Goal: Task Accomplishment & Management: Manage account settings

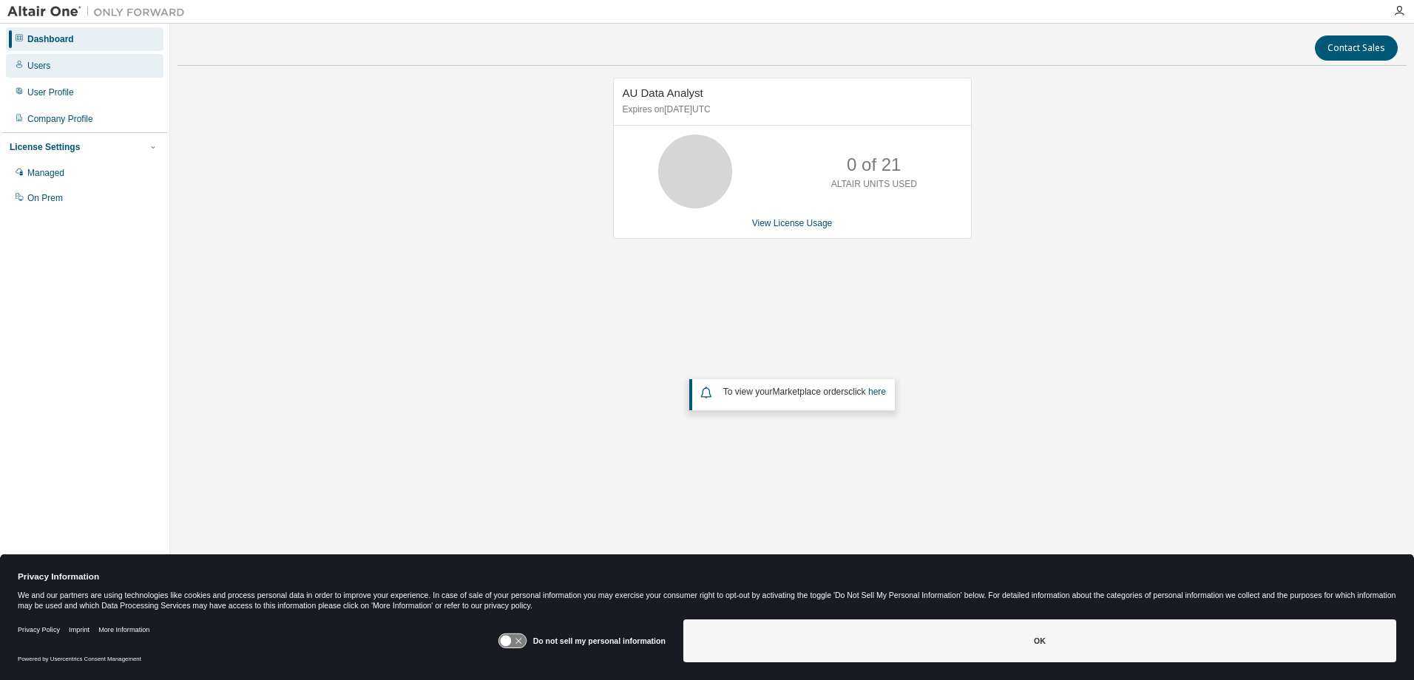
click at [35, 69] on div "Users" at bounding box center [38, 66] width 23 height 12
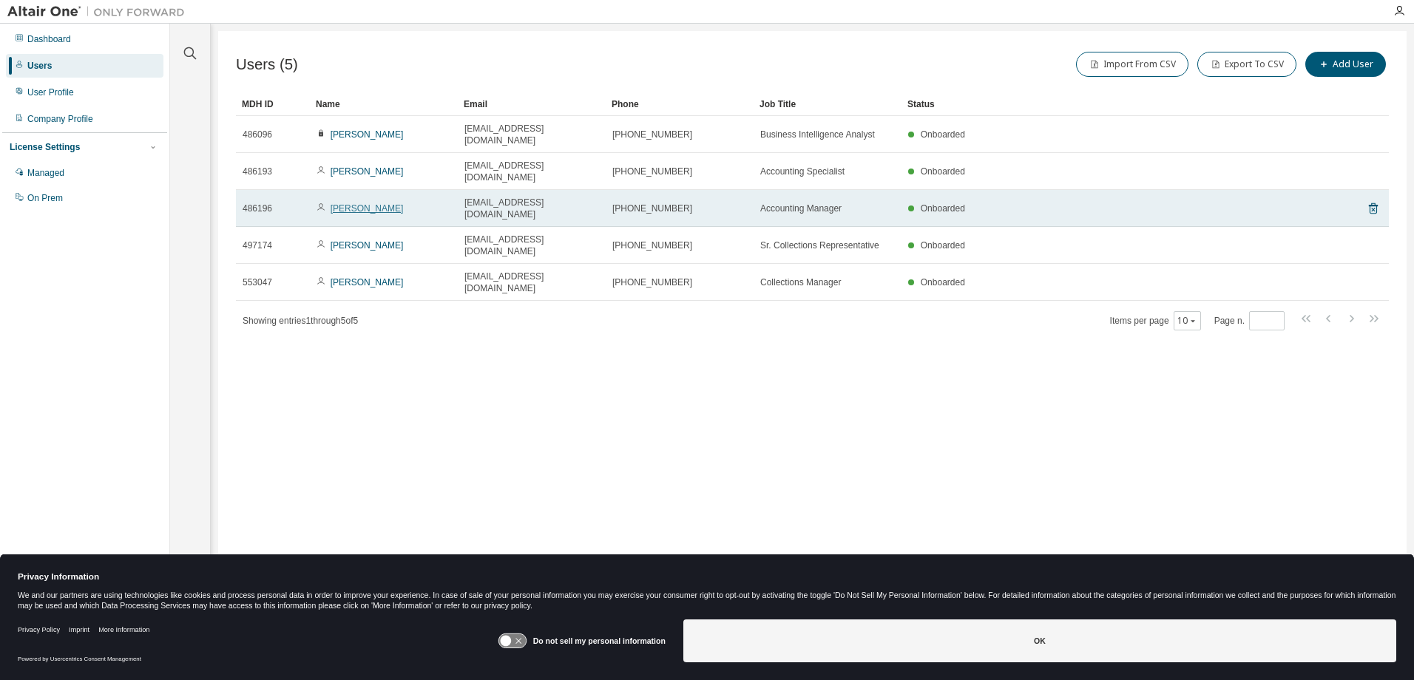
click at [343, 203] on link "[PERSON_NAME]" at bounding box center [367, 208] width 73 height 10
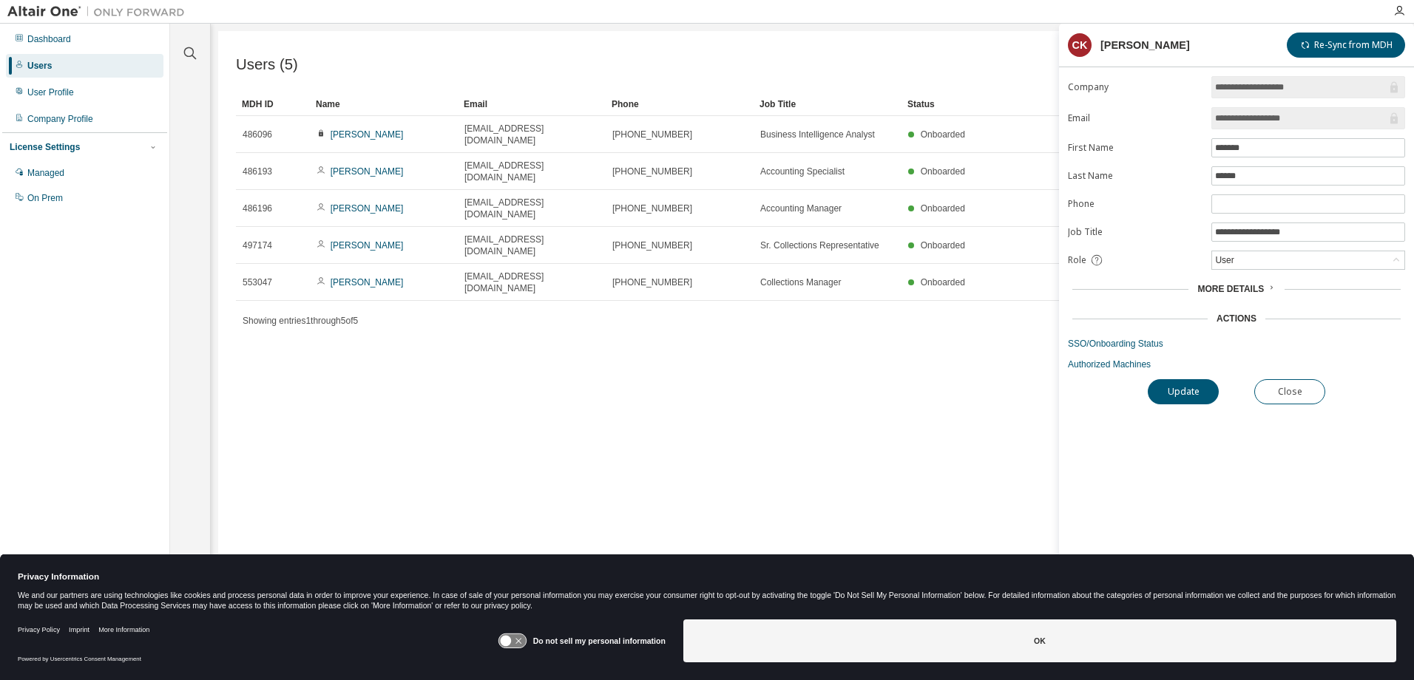
click at [1290, 119] on input "**********" at bounding box center [1301, 118] width 172 height 15
click at [1246, 260] on div "User" at bounding box center [1308, 260] width 192 height 18
click at [1243, 260] on div "User" at bounding box center [1308, 260] width 192 height 18
click at [1282, 390] on button "Close" at bounding box center [1289, 391] width 71 height 25
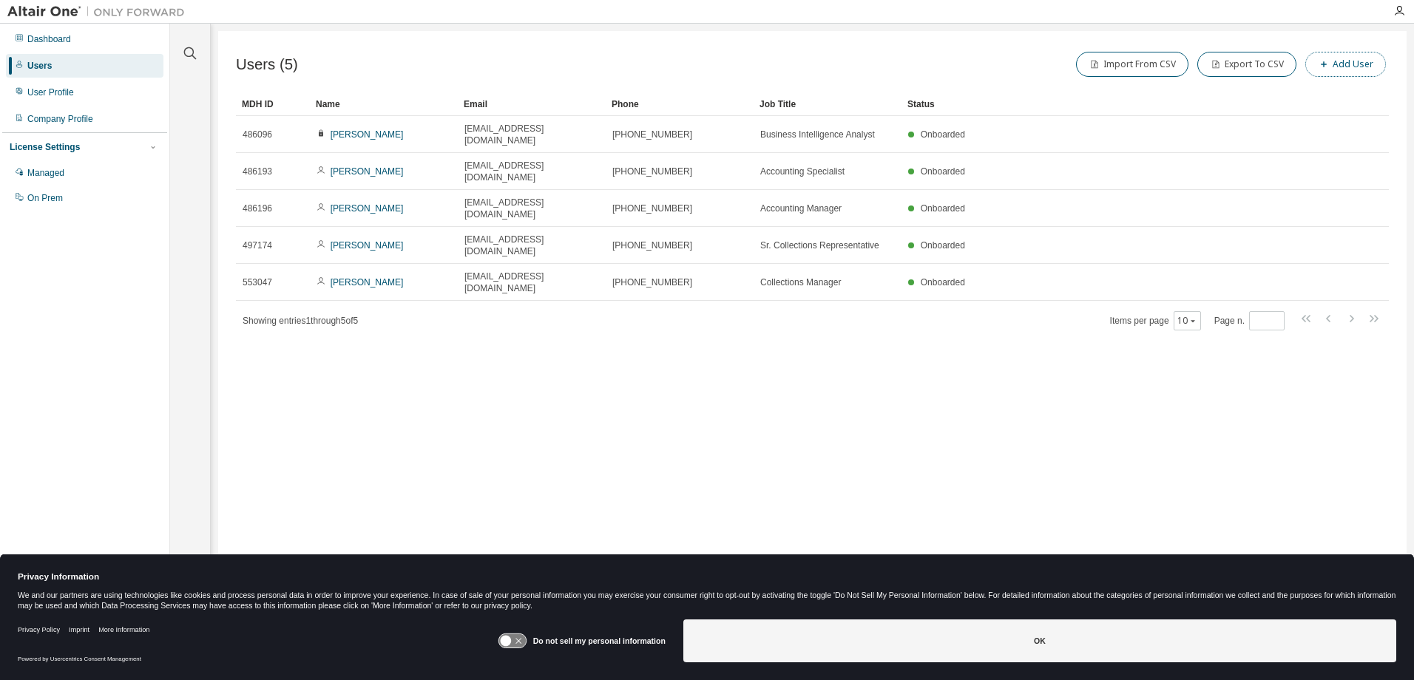
click at [1353, 66] on button "Add User" at bounding box center [1345, 64] width 81 height 25
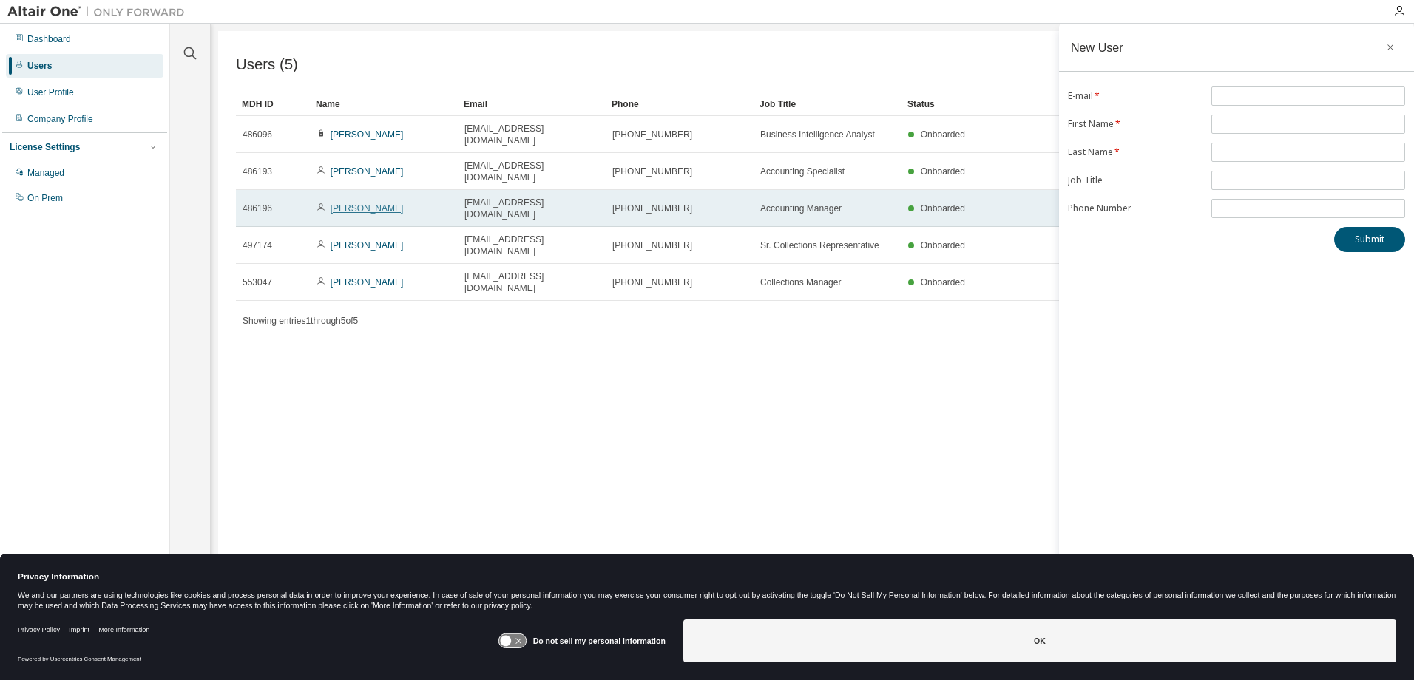
click at [353, 203] on link "[PERSON_NAME]" at bounding box center [367, 208] width 73 height 10
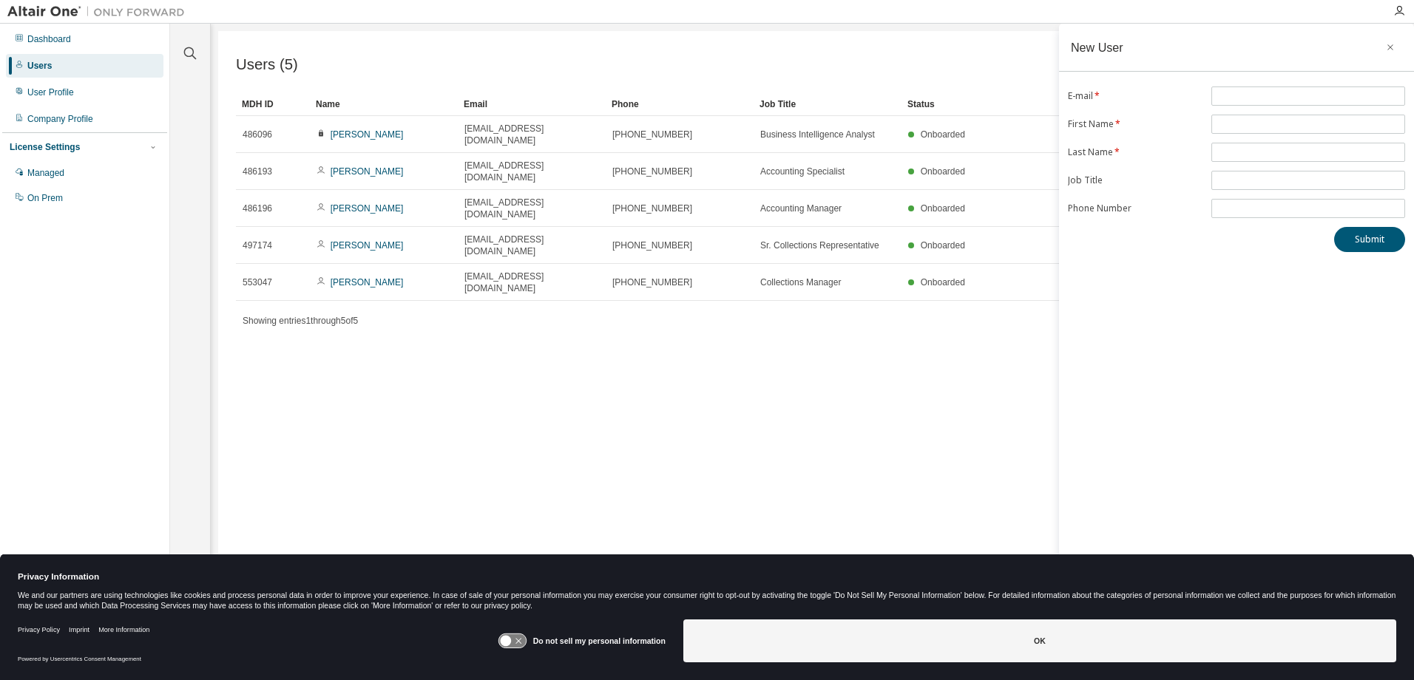
click at [592, 323] on div "Users (5) Import From CSV Export To CSV Add User Clear Load Save Save As Field …" at bounding box center [812, 330] width 1188 height 599
click at [1387, 45] on icon "button" at bounding box center [1390, 47] width 10 height 12
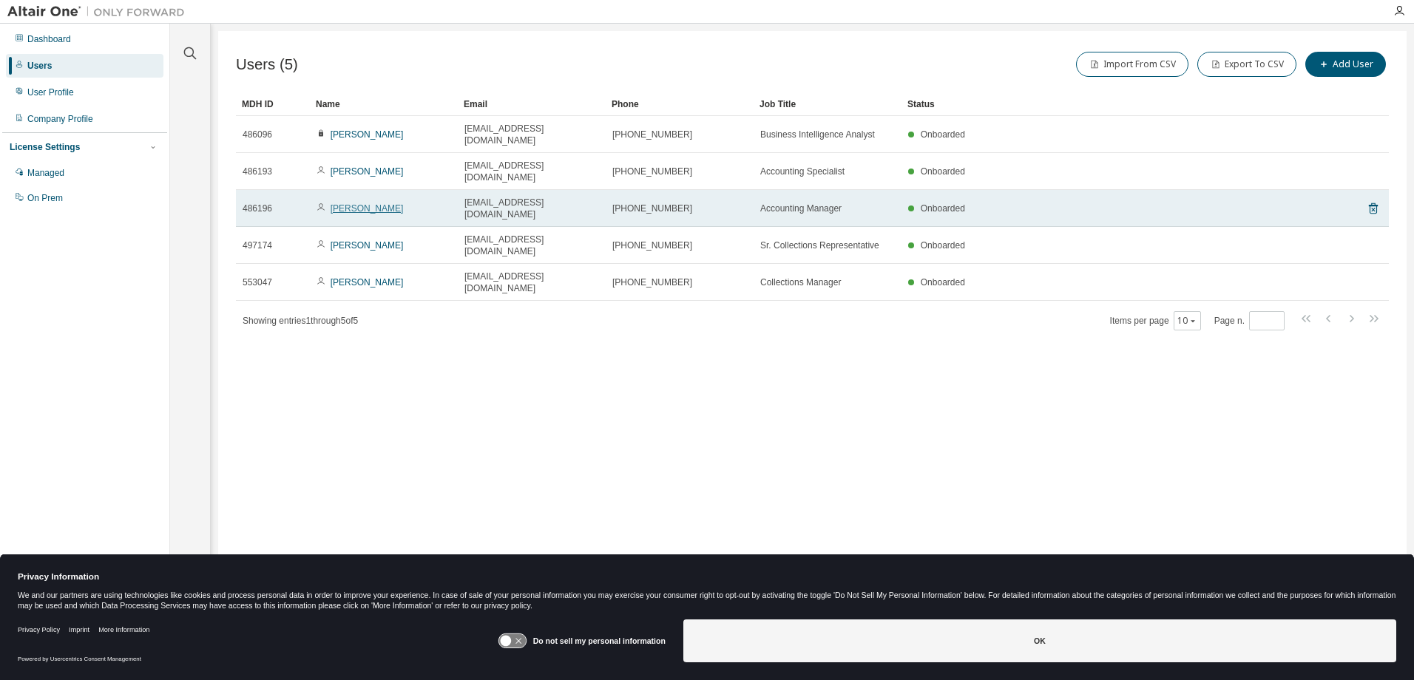
click at [348, 203] on link "[PERSON_NAME]" at bounding box center [367, 208] width 73 height 10
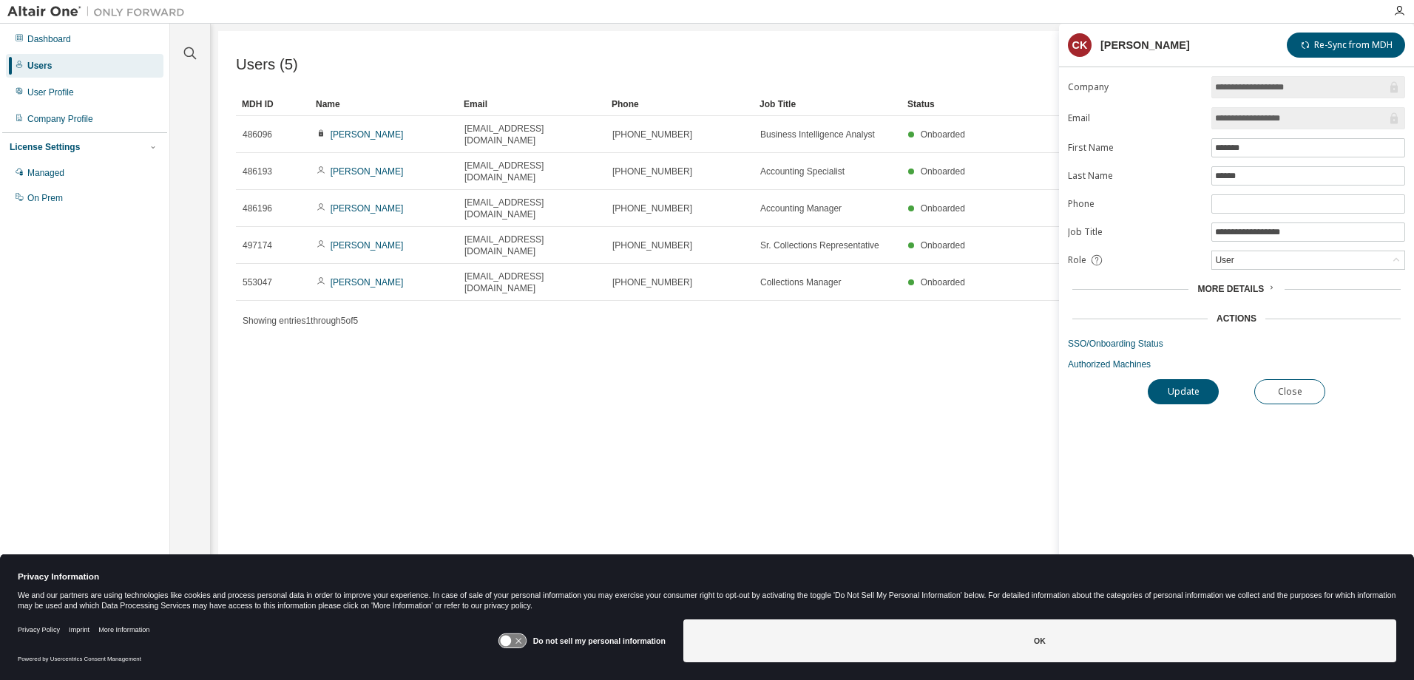
click at [924, 372] on div "Users (5) Import From CSV Export To CSV Add User Clear Load Save Save As Field …" at bounding box center [812, 330] width 1188 height 599
click at [1299, 398] on button "Close" at bounding box center [1289, 391] width 71 height 25
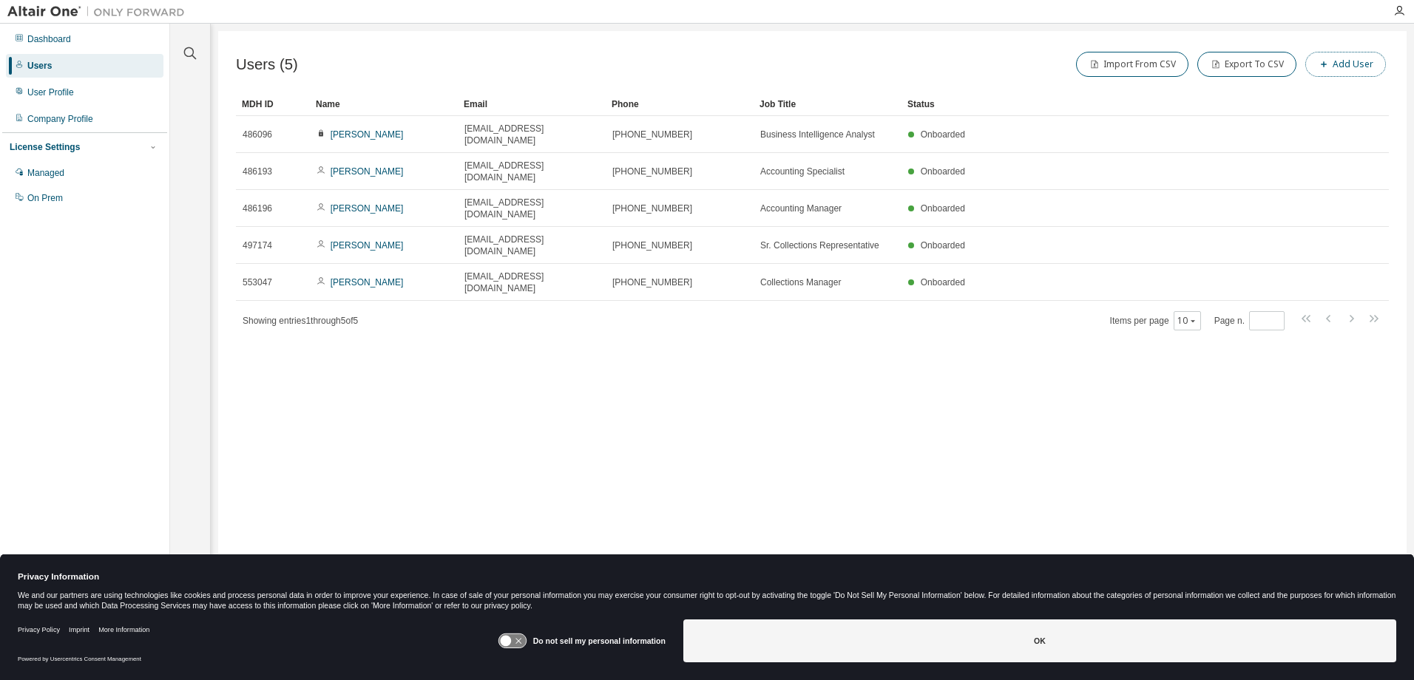
click at [1336, 65] on button "Add User" at bounding box center [1345, 64] width 81 height 25
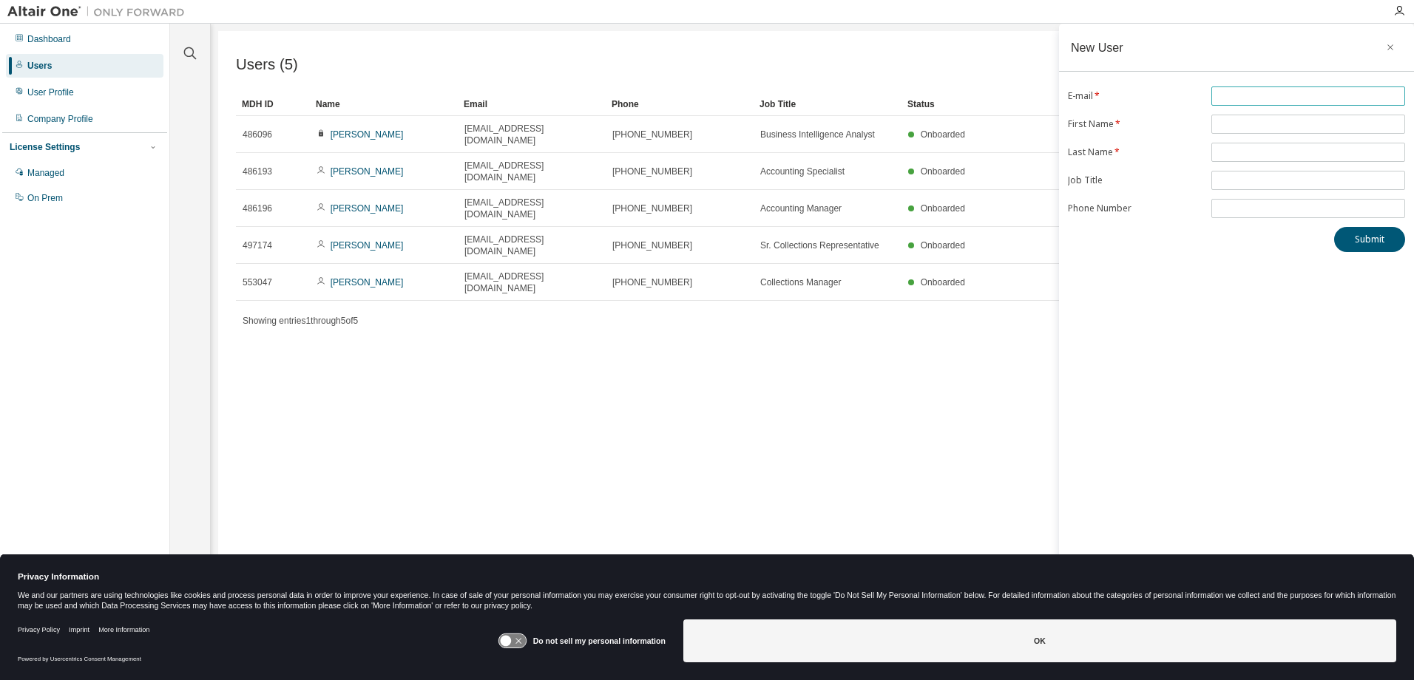
click at [1242, 93] on input "text" at bounding box center [1308, 96] width 186 height 12
paste input "**********"
type input "**********"
click at [1171, 135] on form "**********" at bounding box center [1236, 153] width 337 height 132
click at [1225, 116] on span at bounding box center [1308, 124] width 194 height 19
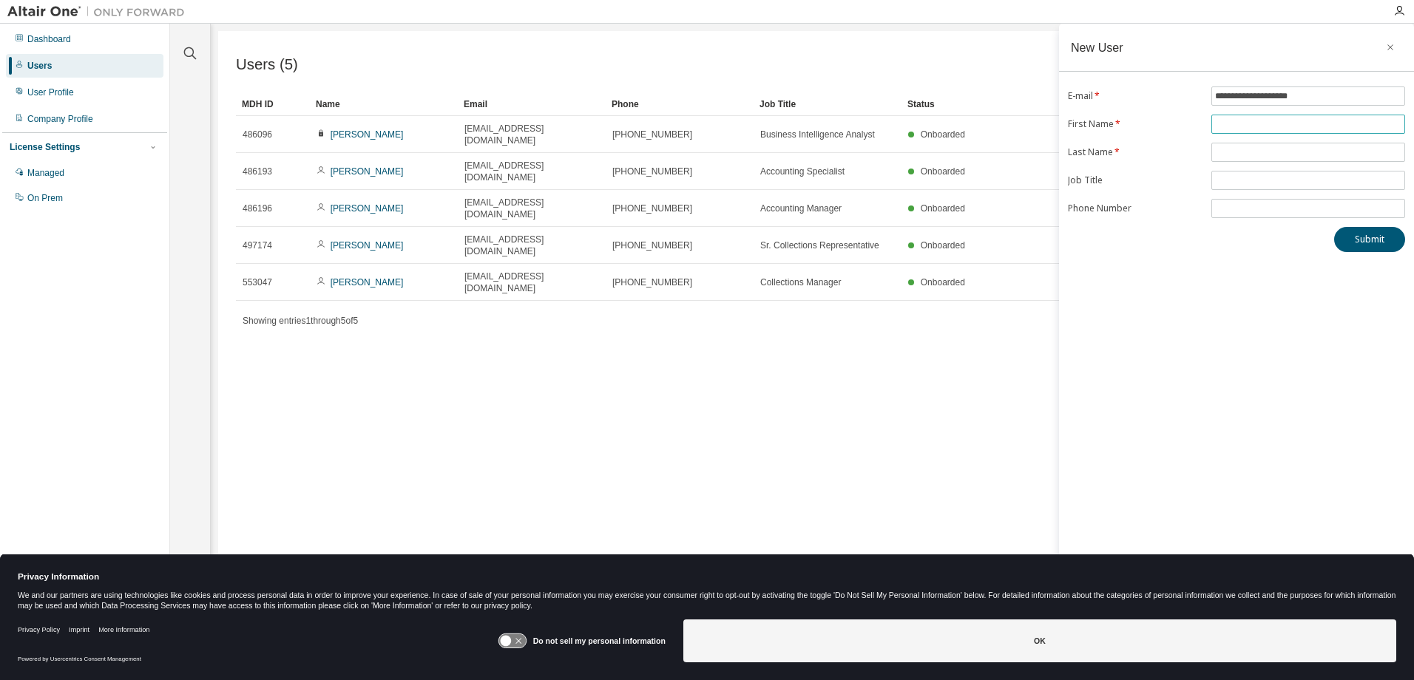
click at [1253, 122] on input "text" at bounding box center [1308, 124] width 186 height 12
type input "*****"
click at [1252, 150] on input "text" at bounding box center [1308, 152] width 186 height 12
type input "********"
click at [1123, 295] on div "**********" at bounding box center [1236, 331] width 355 height 614
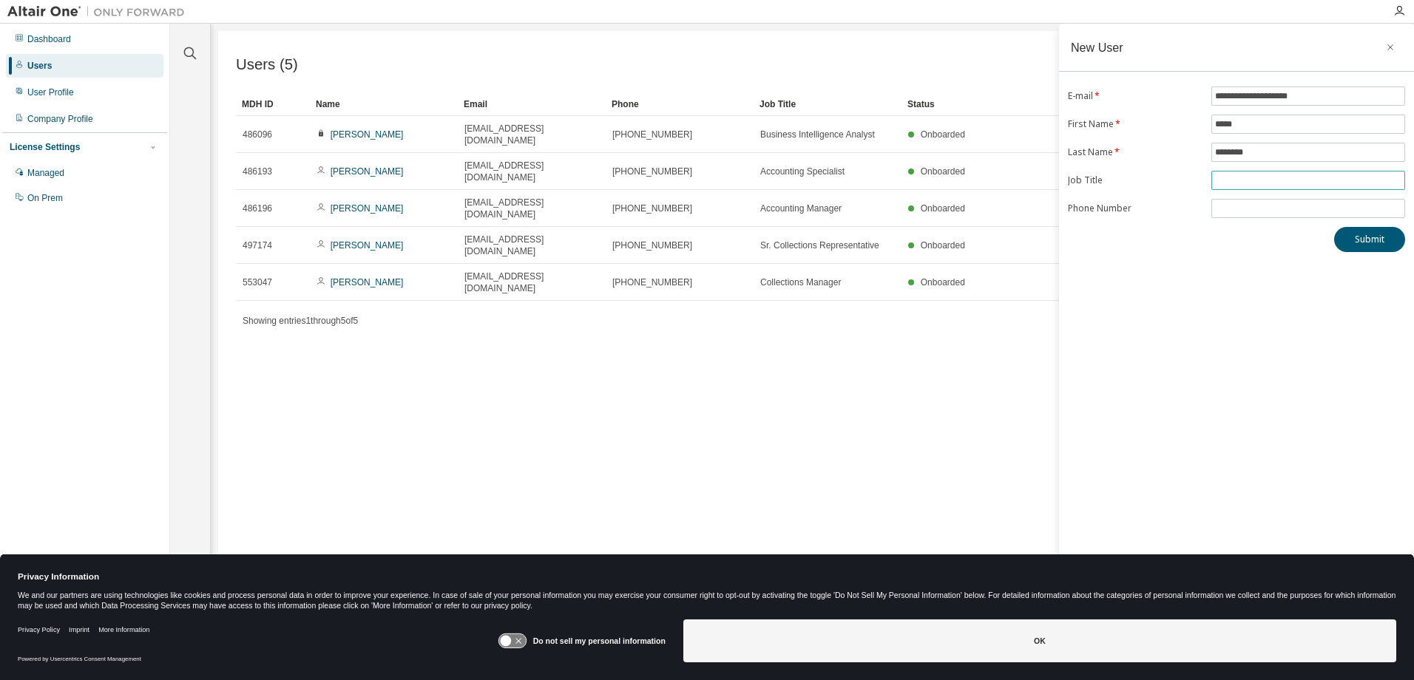
click at [1236, 183] on input "text" at bounding box center [1308, 181] width 186 height 12
type input "**********"
click at [1287, 208] on input "tel" at bounding box center [1308, 209] width 186 height 12
click at [1237, 211] on input "tel" at bounding box center [1308, 209] width 186 height 12
type input "**********"
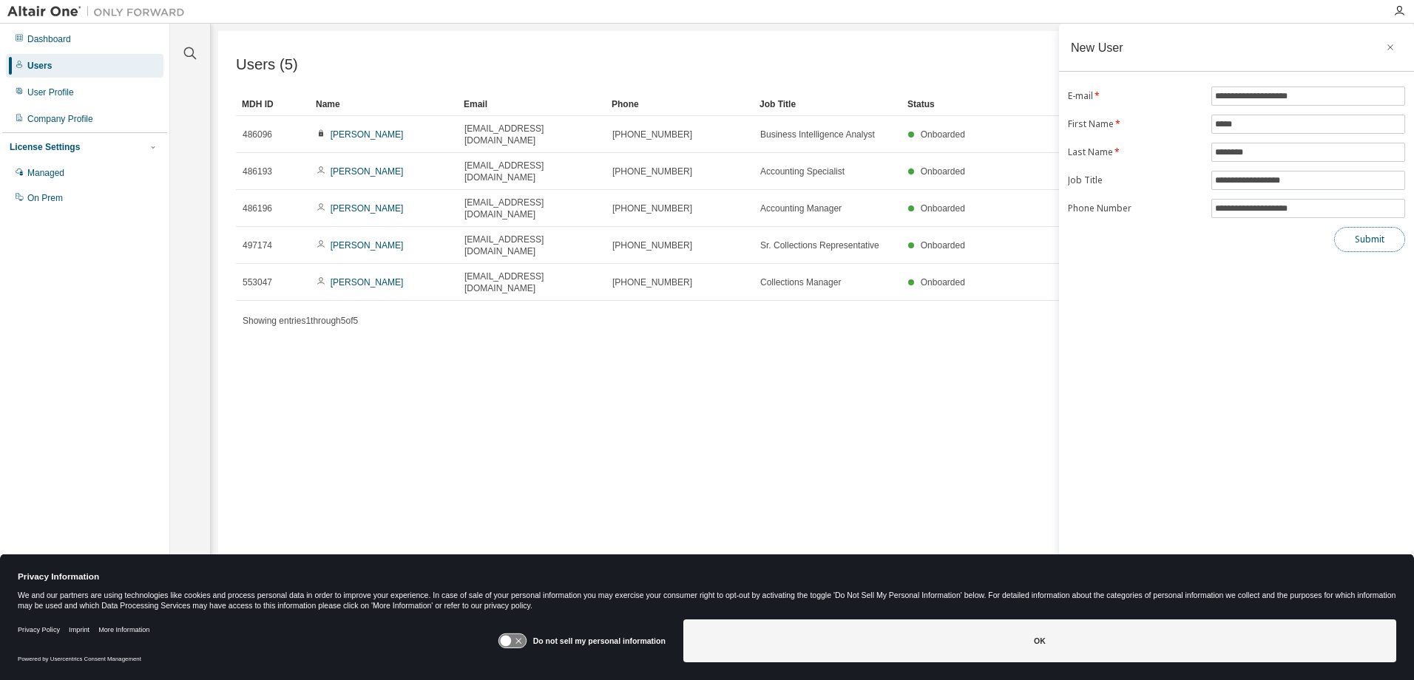
click at [1375, 235] on button "Submit" at bounding box center [1369, 239] width 71 height 25
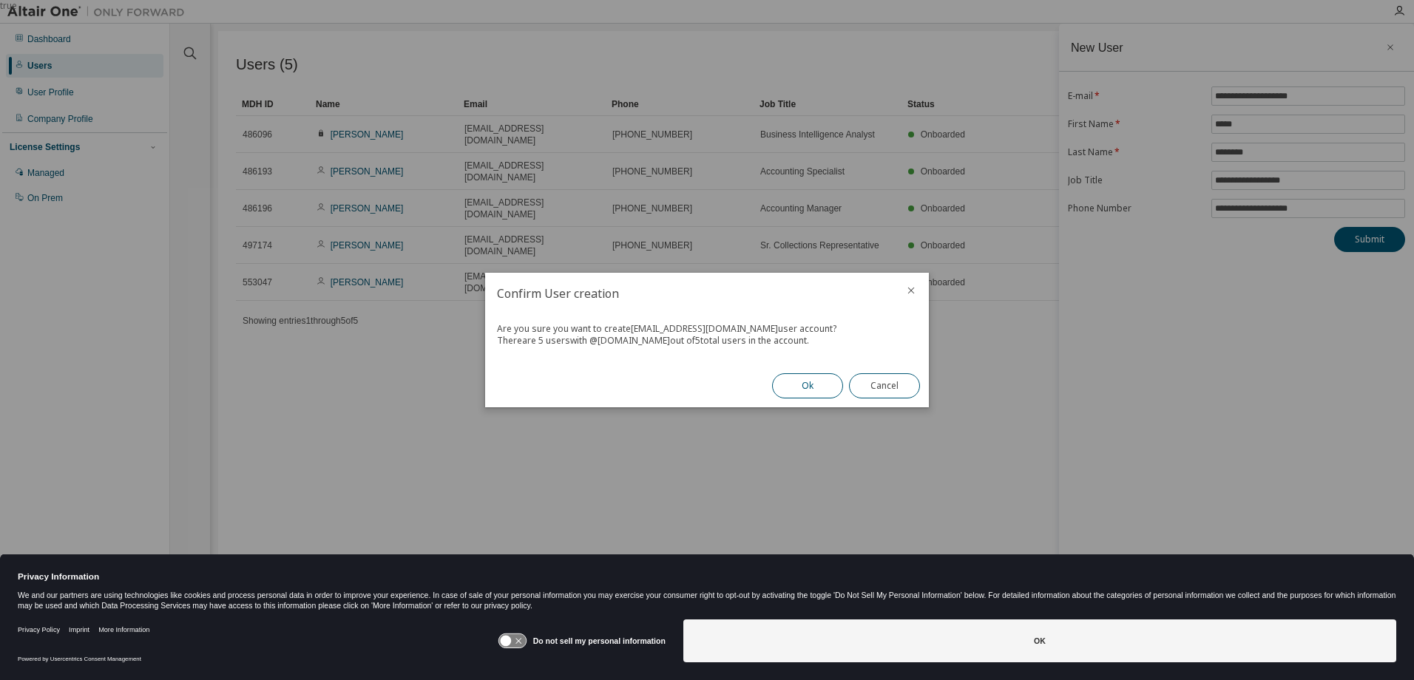
click at [816, 389] on button "Ok" at bounding box center [807, 385] width 71 height 25
click at [895, 389] on button "Close" at bounding box center [884, 385] width 71 height 25
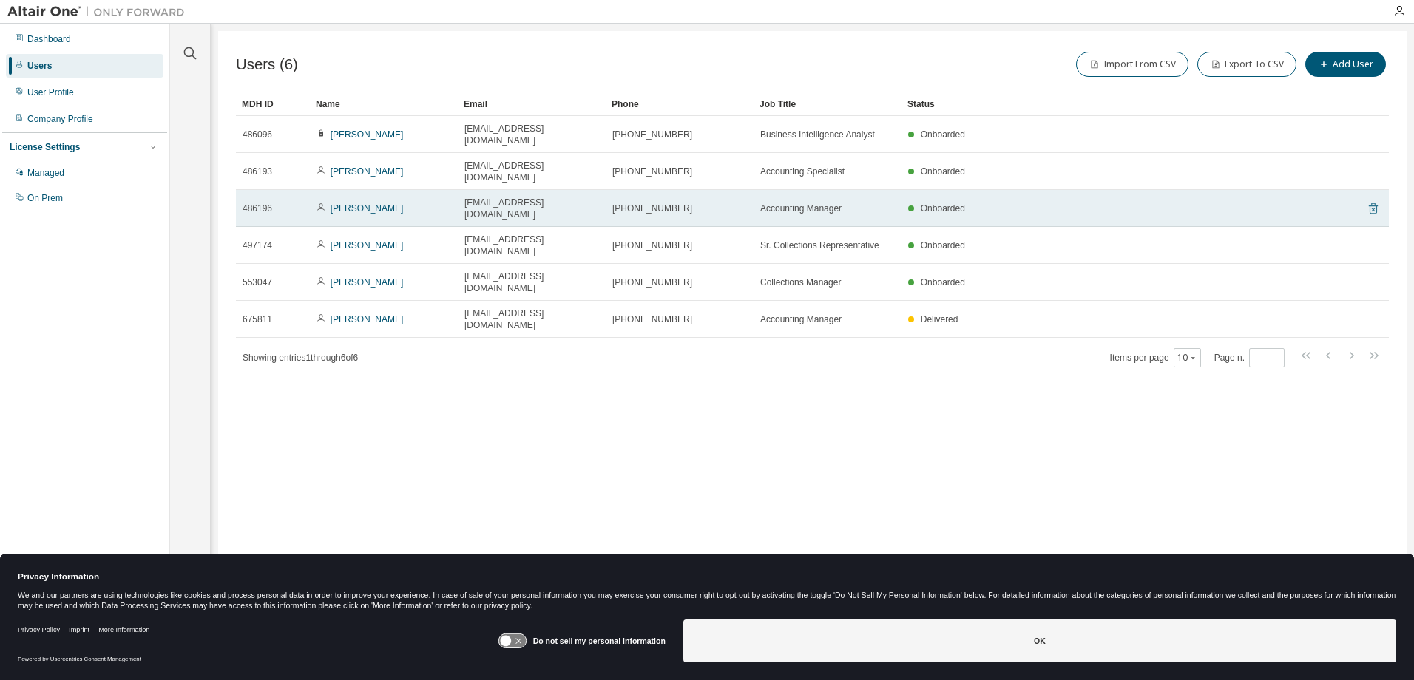
click at [1375, 208] on icon at bounding box center [1373, 210] width 4 height 4
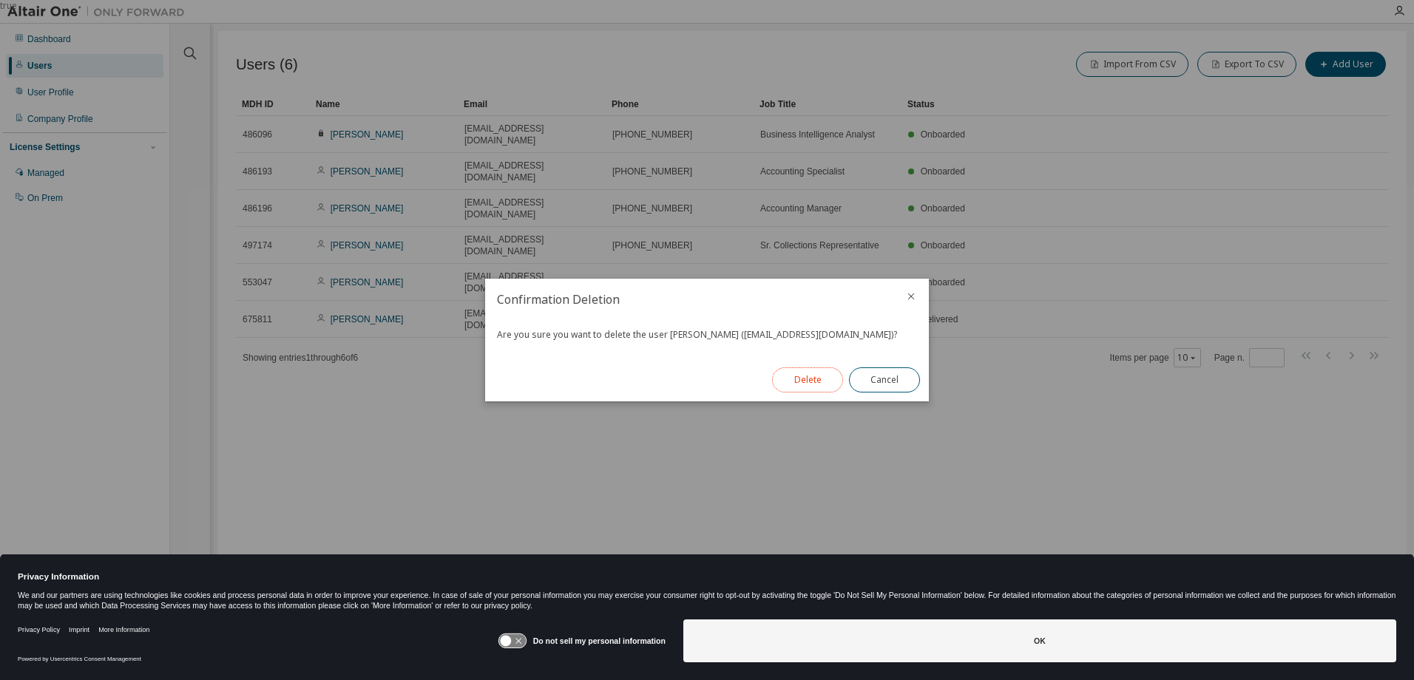
click at [813, 382] on button "Delete" at bounding box center [807, 380] width 71 height 25
click at [876, 382] on button "Close" at bounding box center [884, 380] width 71 height 25
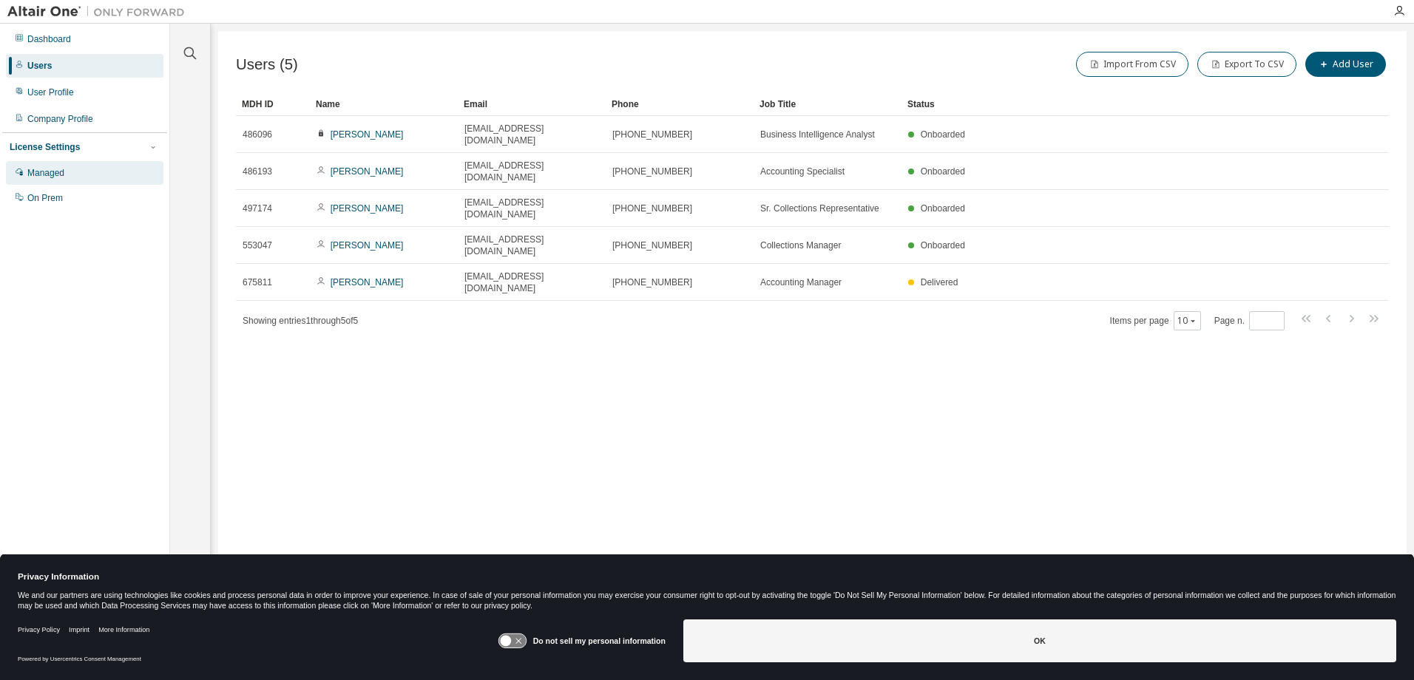
click at [55, 175] on div "Managed" at bounding box center [45, 173] width 37 height 12
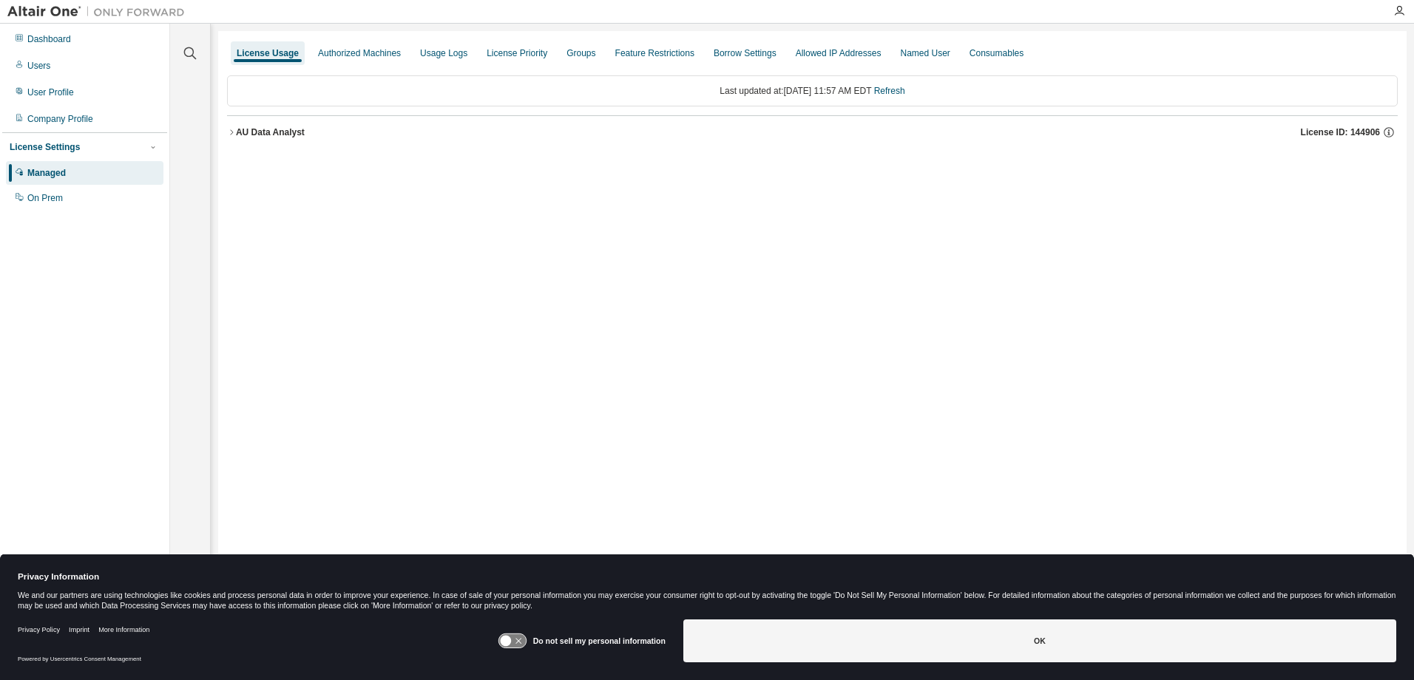
click at [265, 132] on div "AU Data Analyst" at bounding box center [270, 132] width 69 height 12
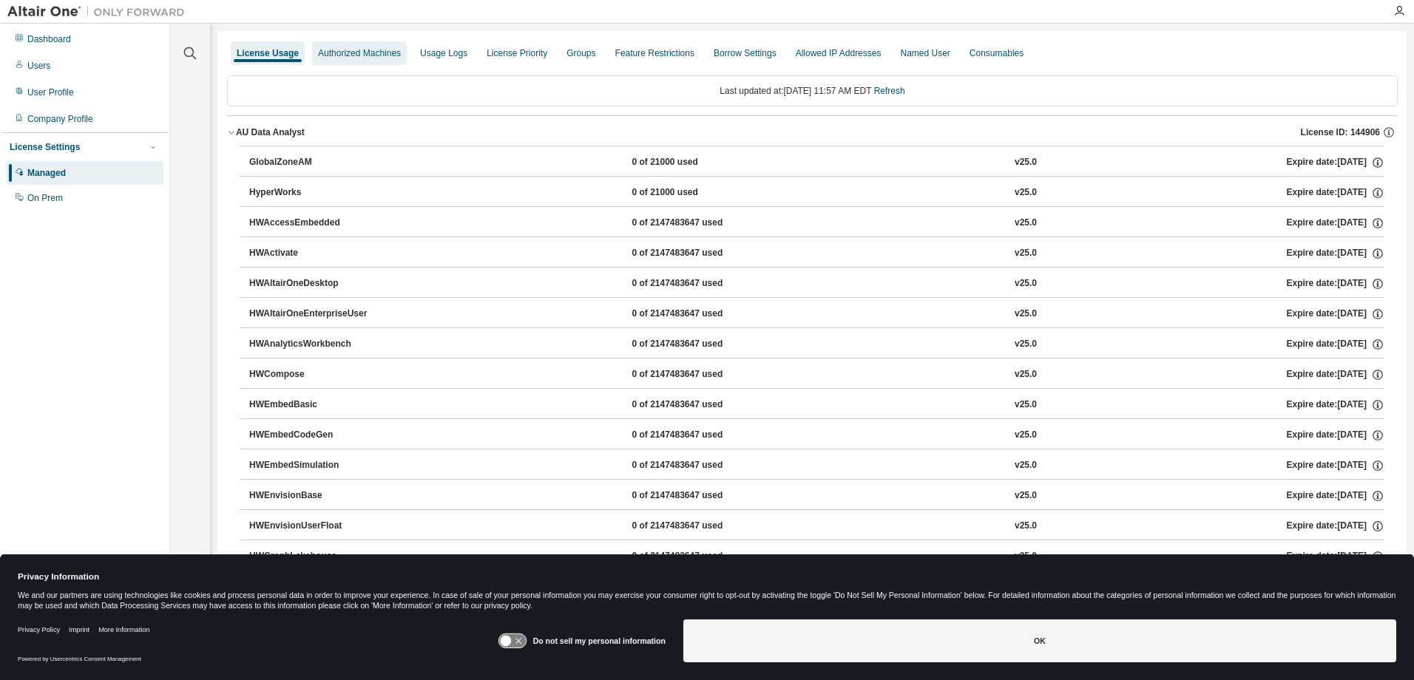
click at [363, 49] on div "Authorized Machines" at bounding box center [359, 53] width 83 height 12
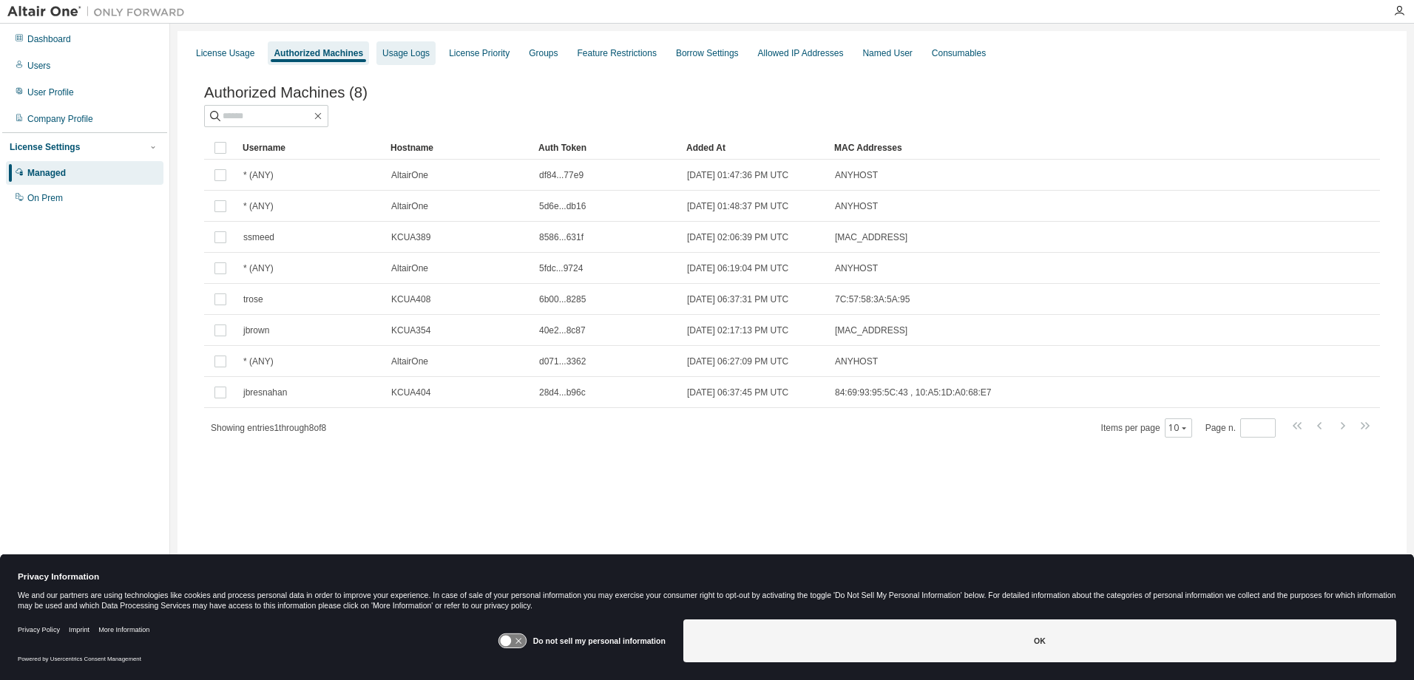
click at [417, 53] on div "Usage Logs" at bounding box center [405, 53] width 47 height 12
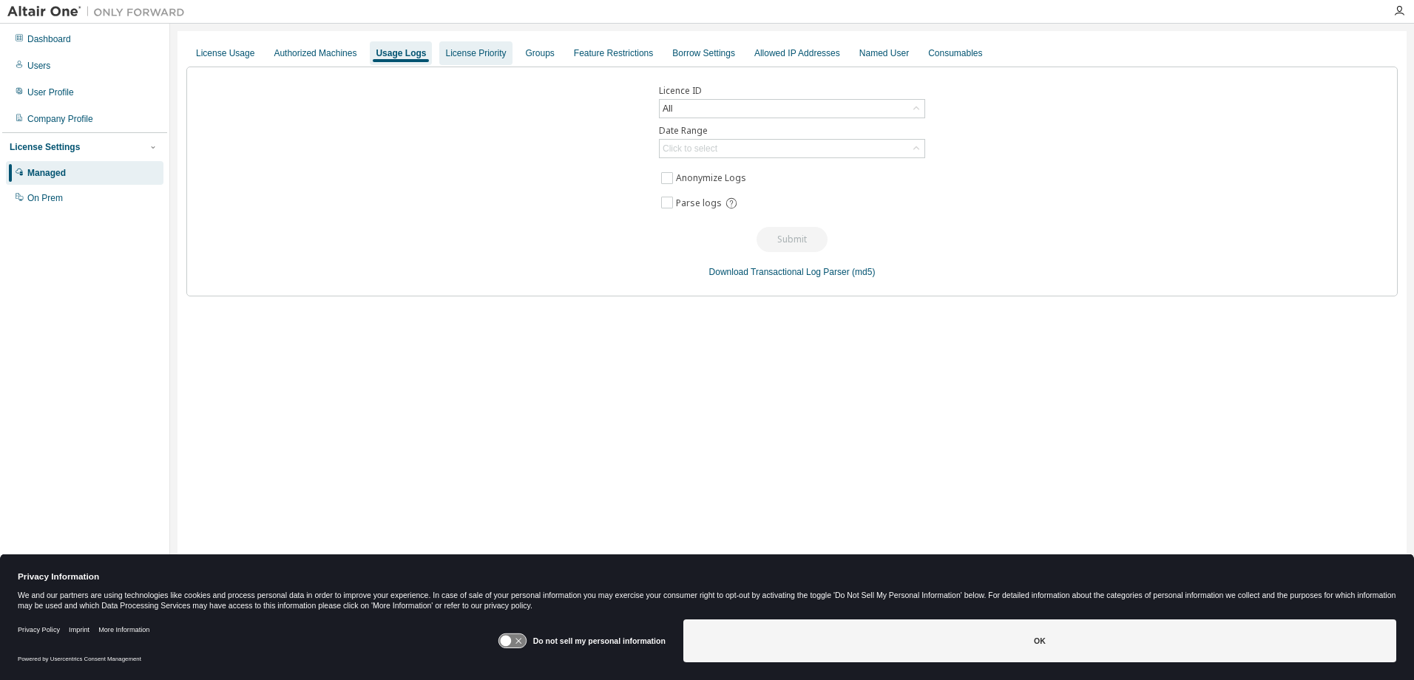
click at [476, 55] on div "License Priority" at bounding box center [475, 53] width 61 height 12
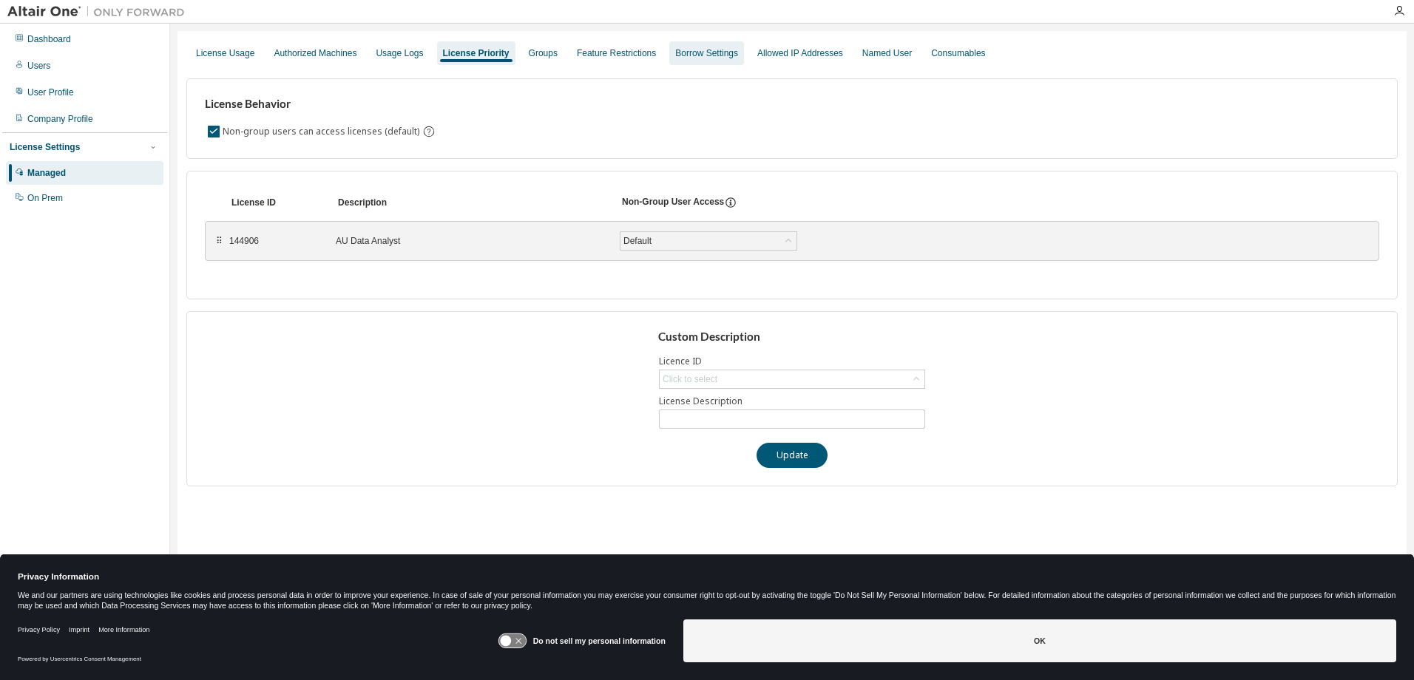
click at [698, 54] on div "Borrow Settings" at bounding box center [706, 53] width 63 height 12
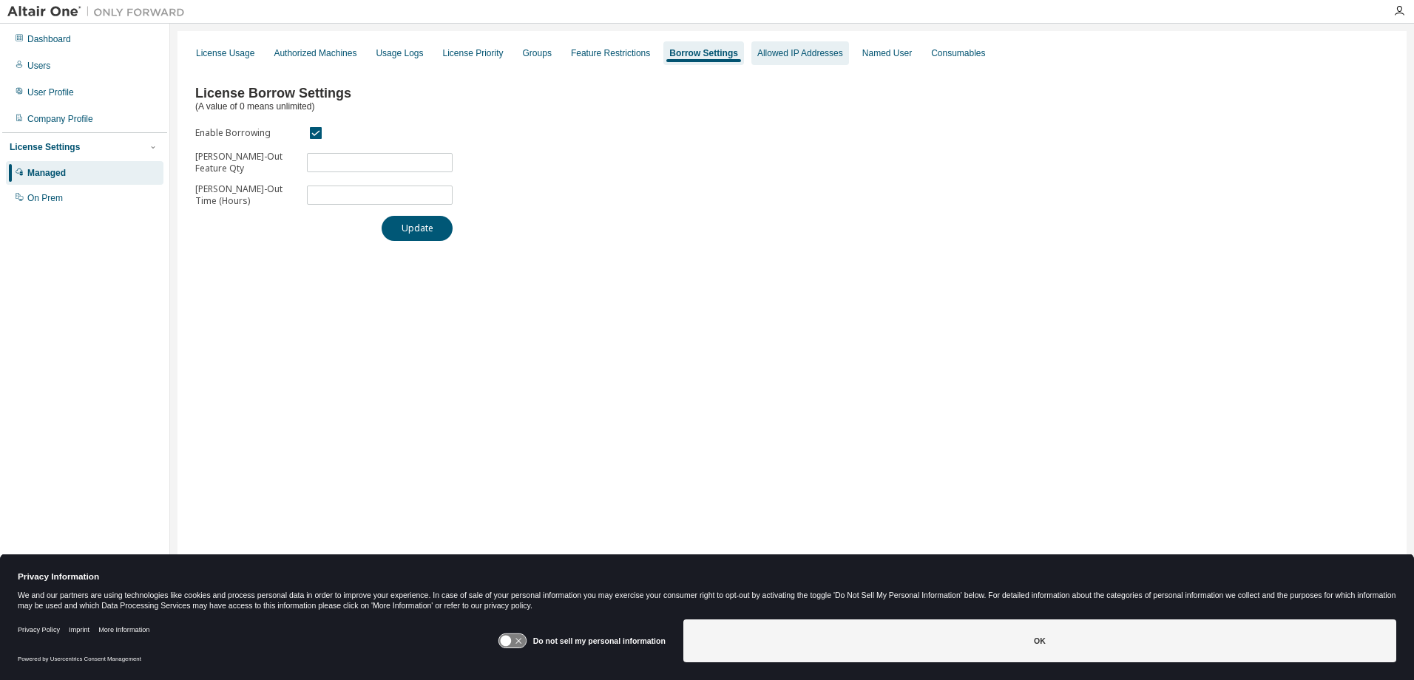
click at [785, 57] on div "Allowed IP Addresses" at bounding box center [800, 53] width 86 height 12
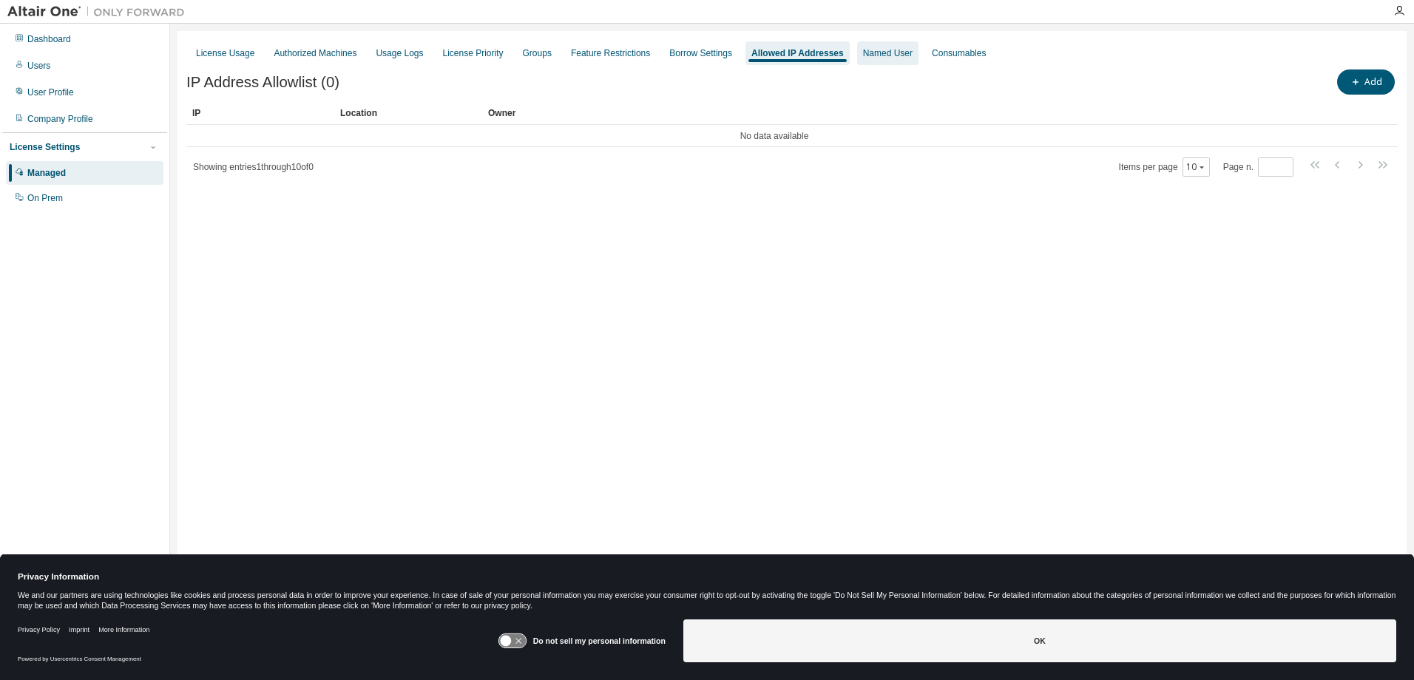
click at [873, 50] on div "Named User" at bounding box center [888, 53] width 50 height 12
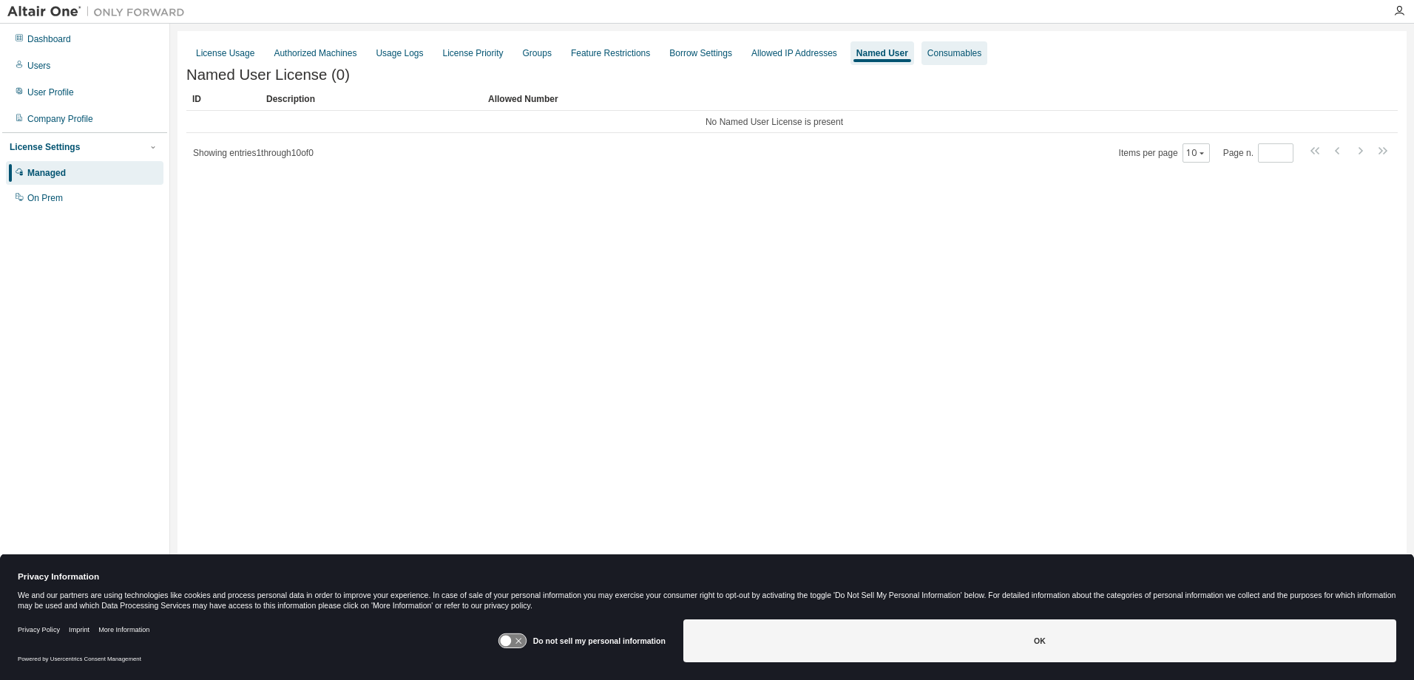
click at [953, 47] on div "Consumables" at bounding box center [954, 53] width 54 height 12
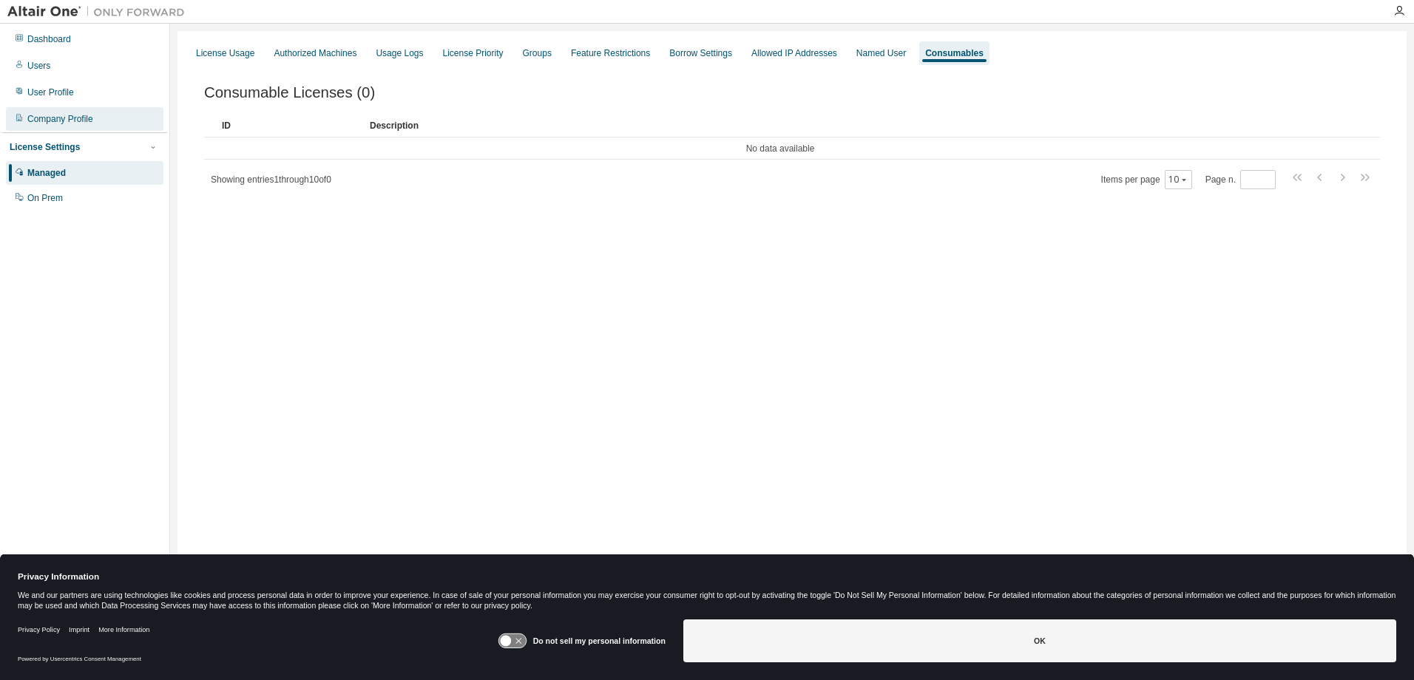
click at [72, 118] on div "Company Profile" at bounding box center [60, 119] width 66 height 12
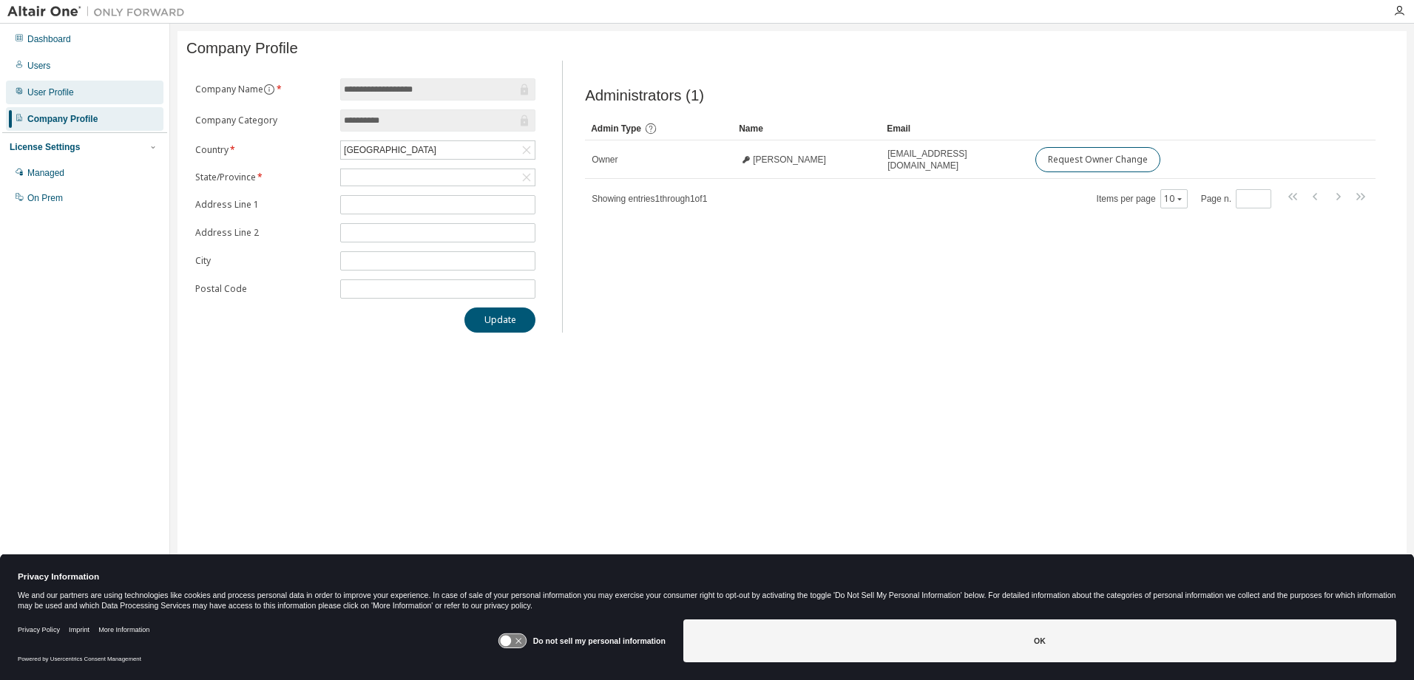
click at [101, 97] on div "User Profile" at bounding box center [85, 93] width 158 height 24
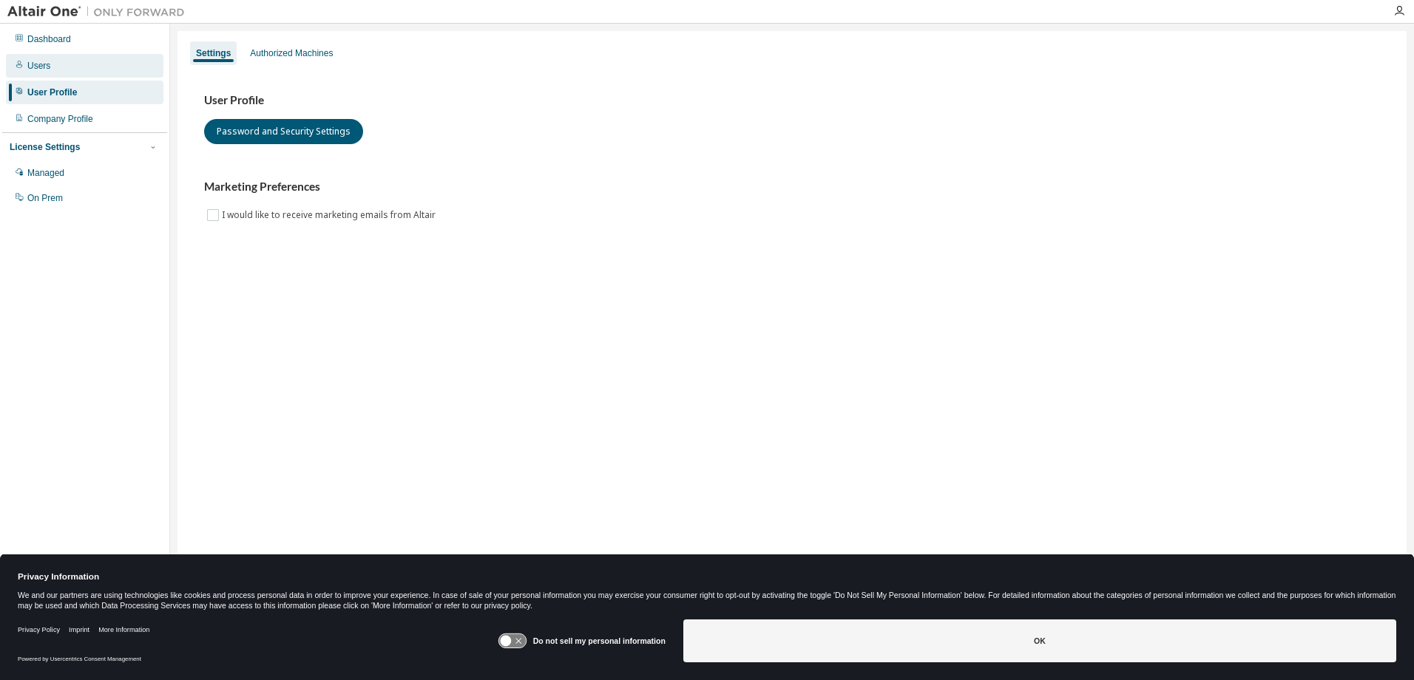
click at [53, 64] on div "Users" at bounding box center [85, 66] width 158 height 24
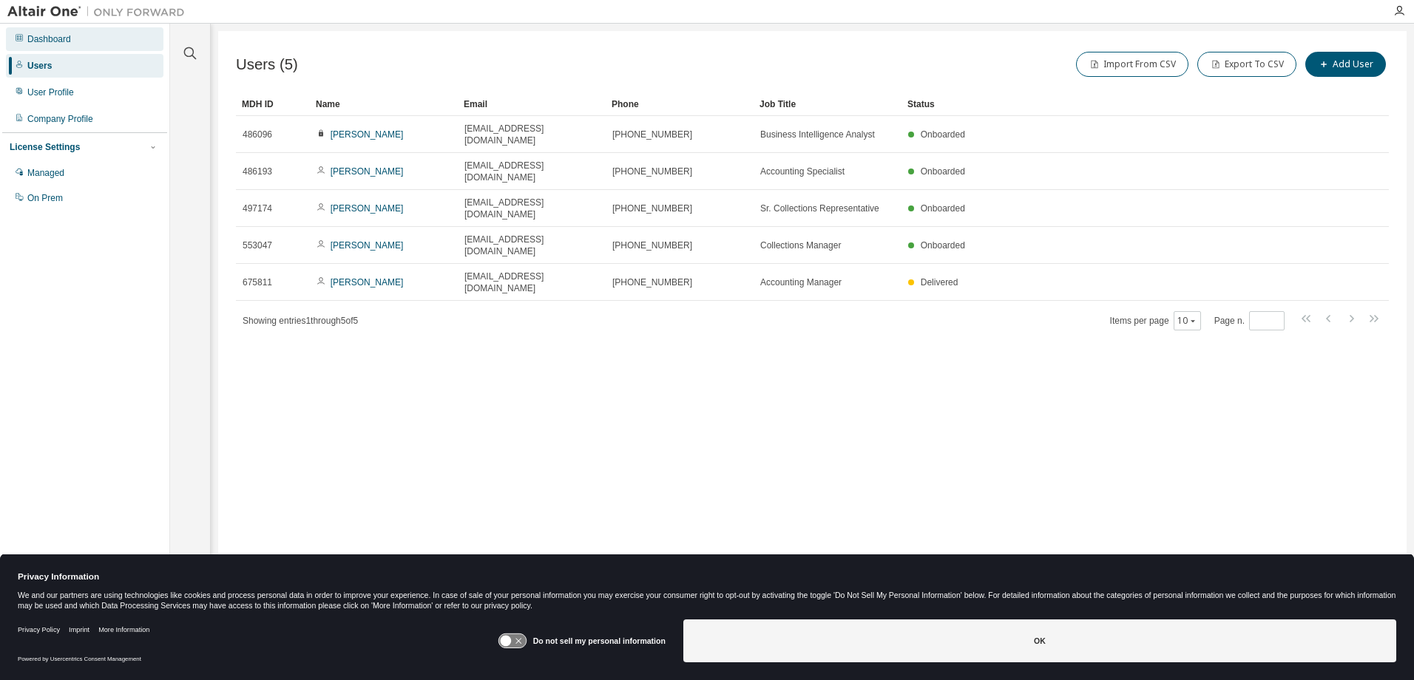
click at [74, 39] on div "Dashboard" at bounding box center [85, 39] width 158 height 24
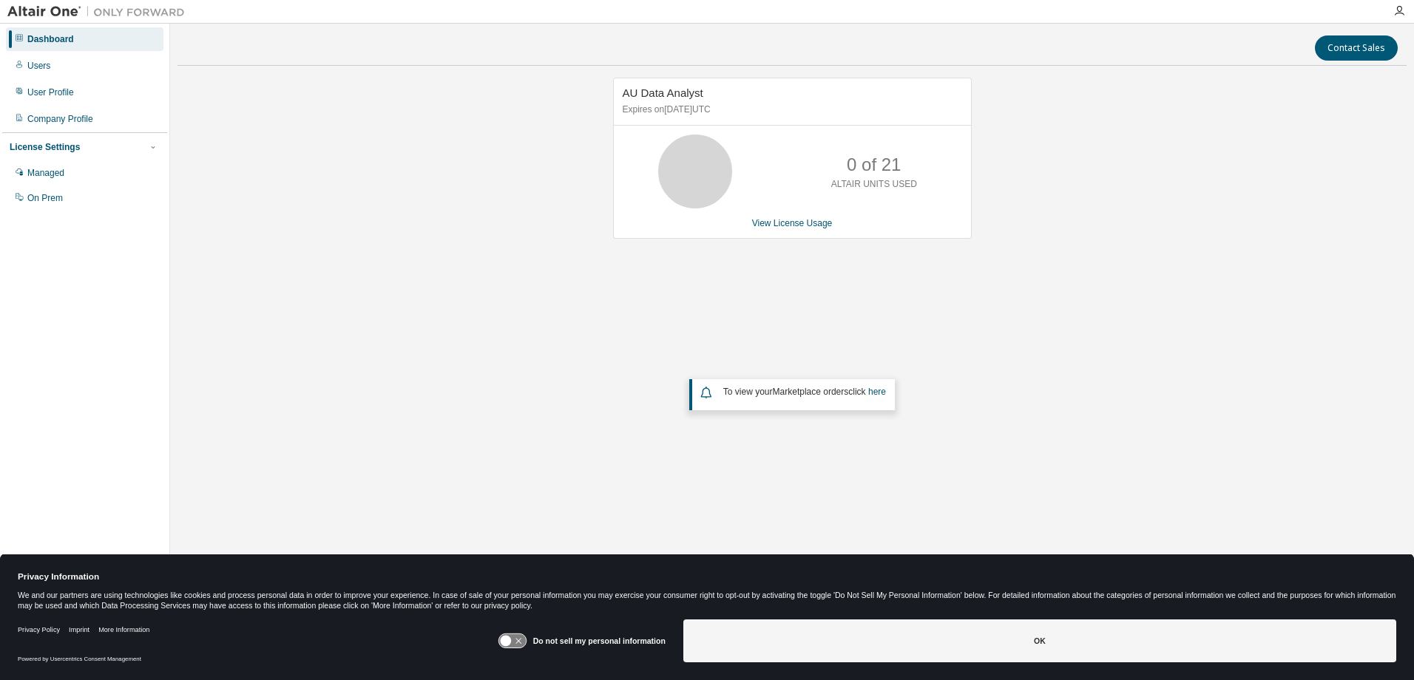
click at [883, 174] on p "0 of 21" at bounding box center [874, 164] width 54 height 25
click at [800, 224] on link "View License Usage" at bounding box center [792, 223] width 81 height 10
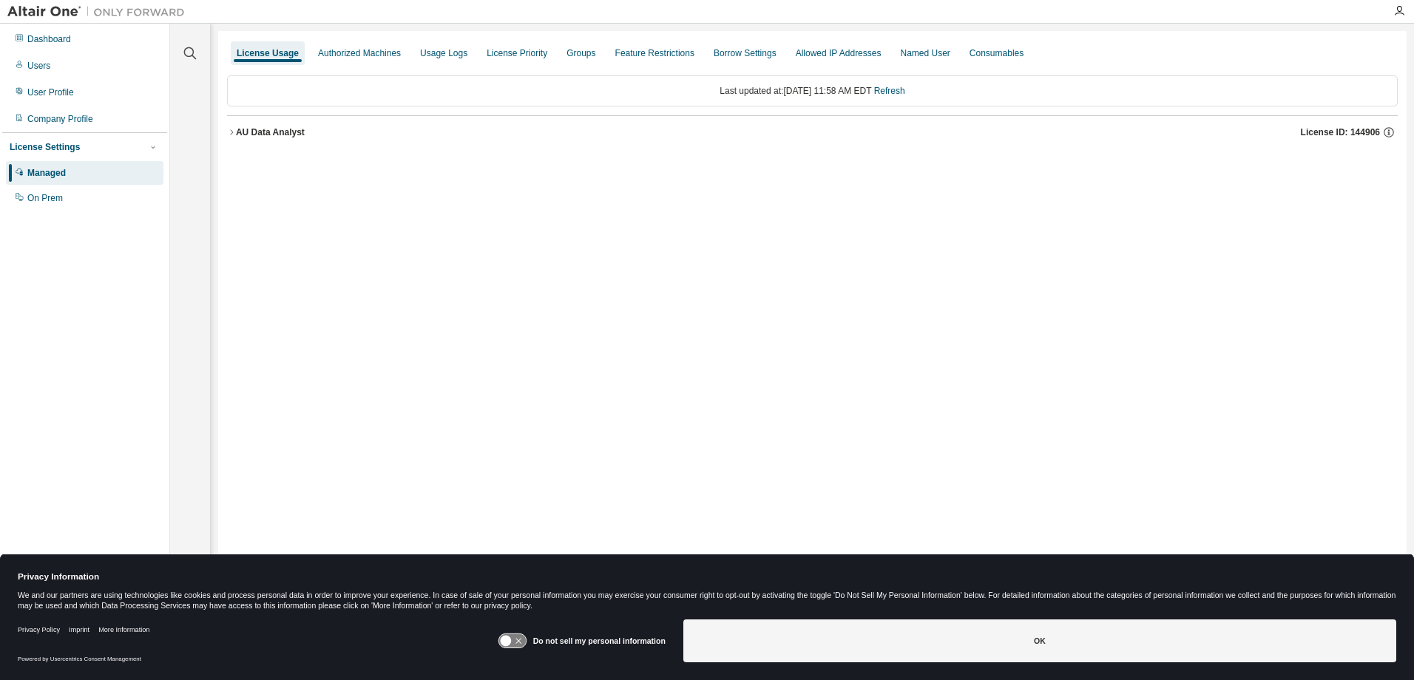
click at [279, 131] on div "AU Data Analyst" at bounding box center [270, 132] width 69 height 12
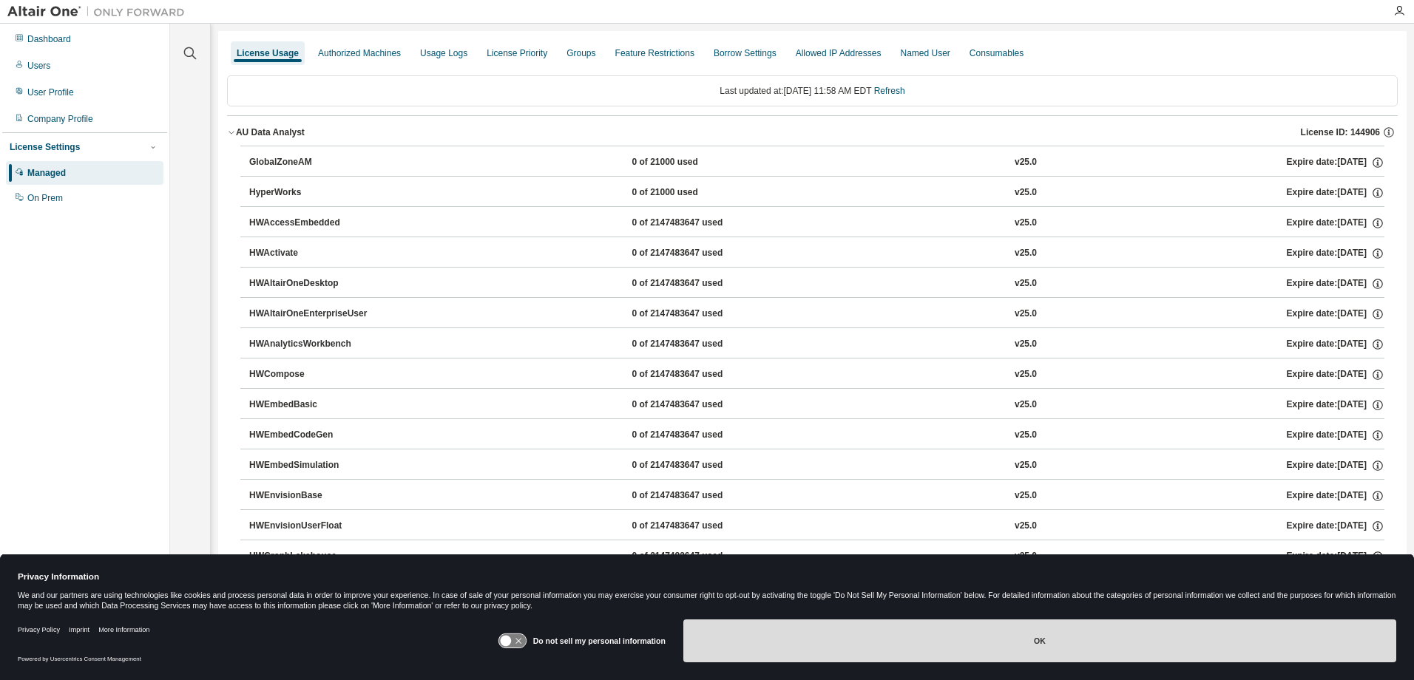
click at [881, 638] on button "OK" at bounding box center [1039, 641] width 713 height 43
